Goal: Task Accomplishment & Management: Check status

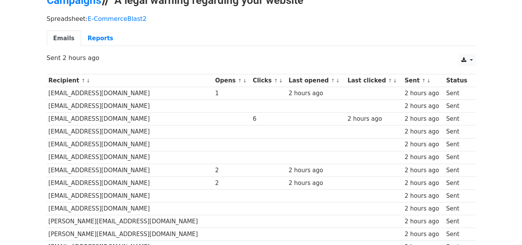
scroll to position [28, 0]
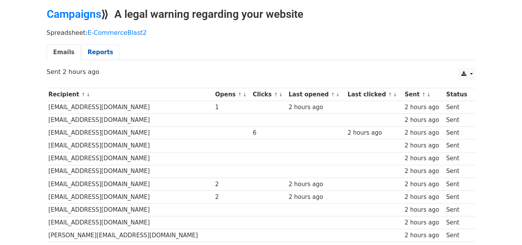
click at [97, 55] on link "Reports" at bounding box center [100, 52] width 39 height 16
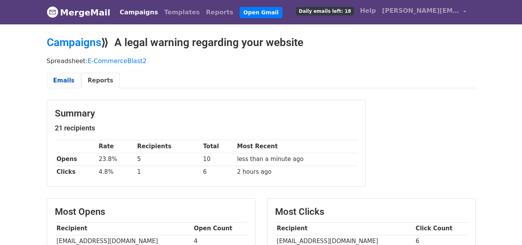
click at [54, 78] on link "Emails" at bounding box center [64, 81] width 34 height 16
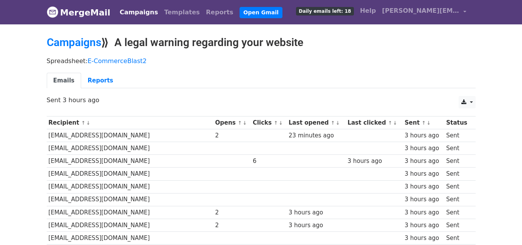
click at [60, 77] on link "Emails" at bounding box center [64, 81] width 34 height 16
click at [78, 42] on link "Campaigns" at bounding box center [74, 42] width 55 height 13
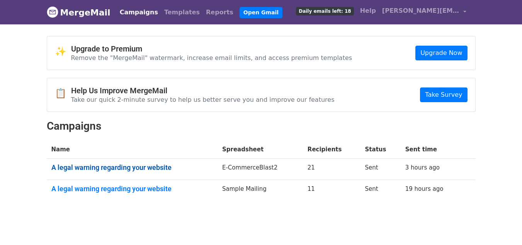
click at [137, 166] on link "A legal warning regarding your website" at bounding box center [132, 167] width 162 height 9
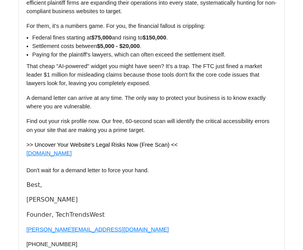
scroll to position [7474, 0]
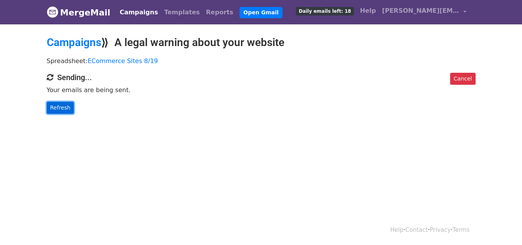
click at [56, 107] on link "Refresh" at bounding box center [60, 108] width 27 height 12
